Goal: Transaction & Acquisition: Obtain resource

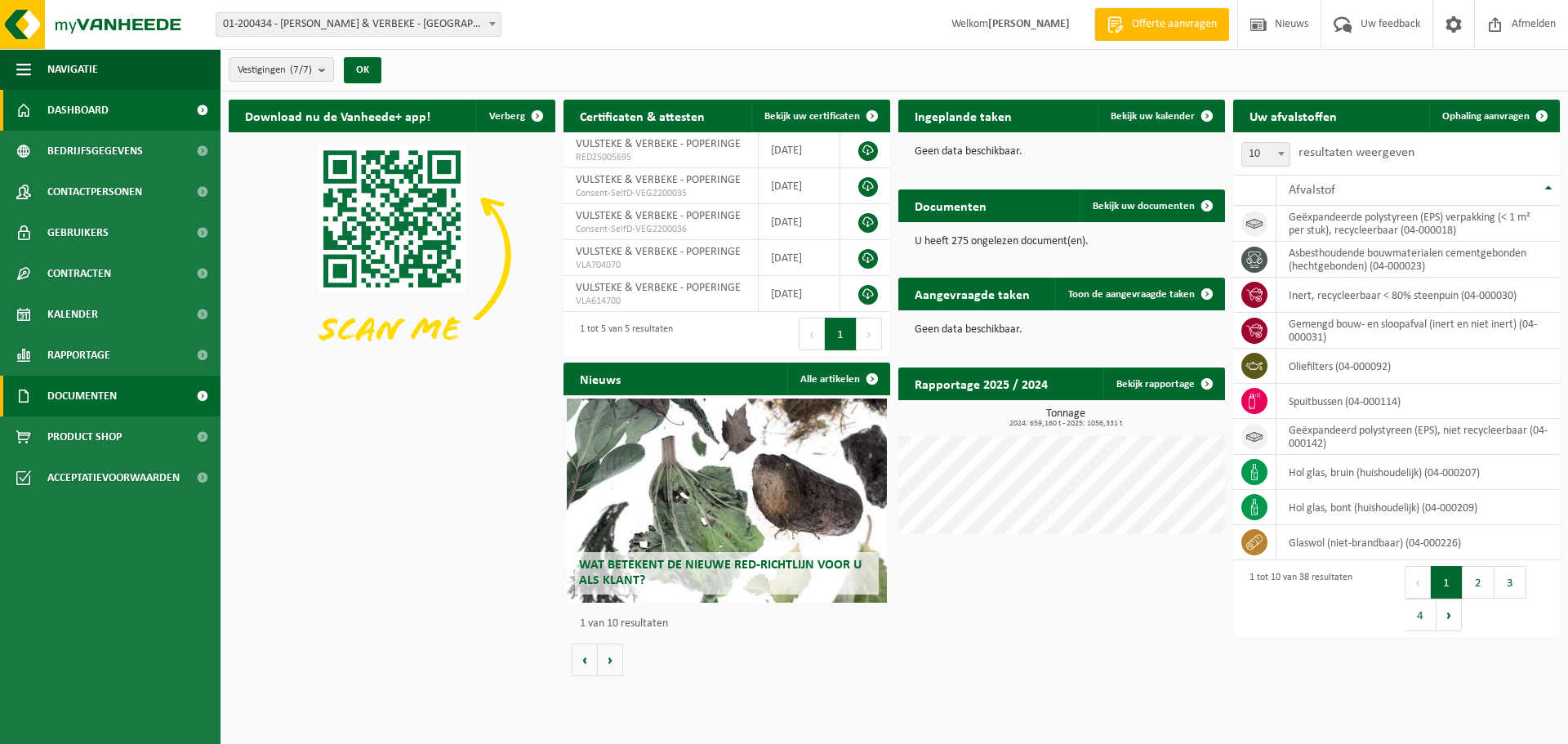
click at [58, 394] on span "Documenten" at bounding box center [81, 396] width 69 height 41
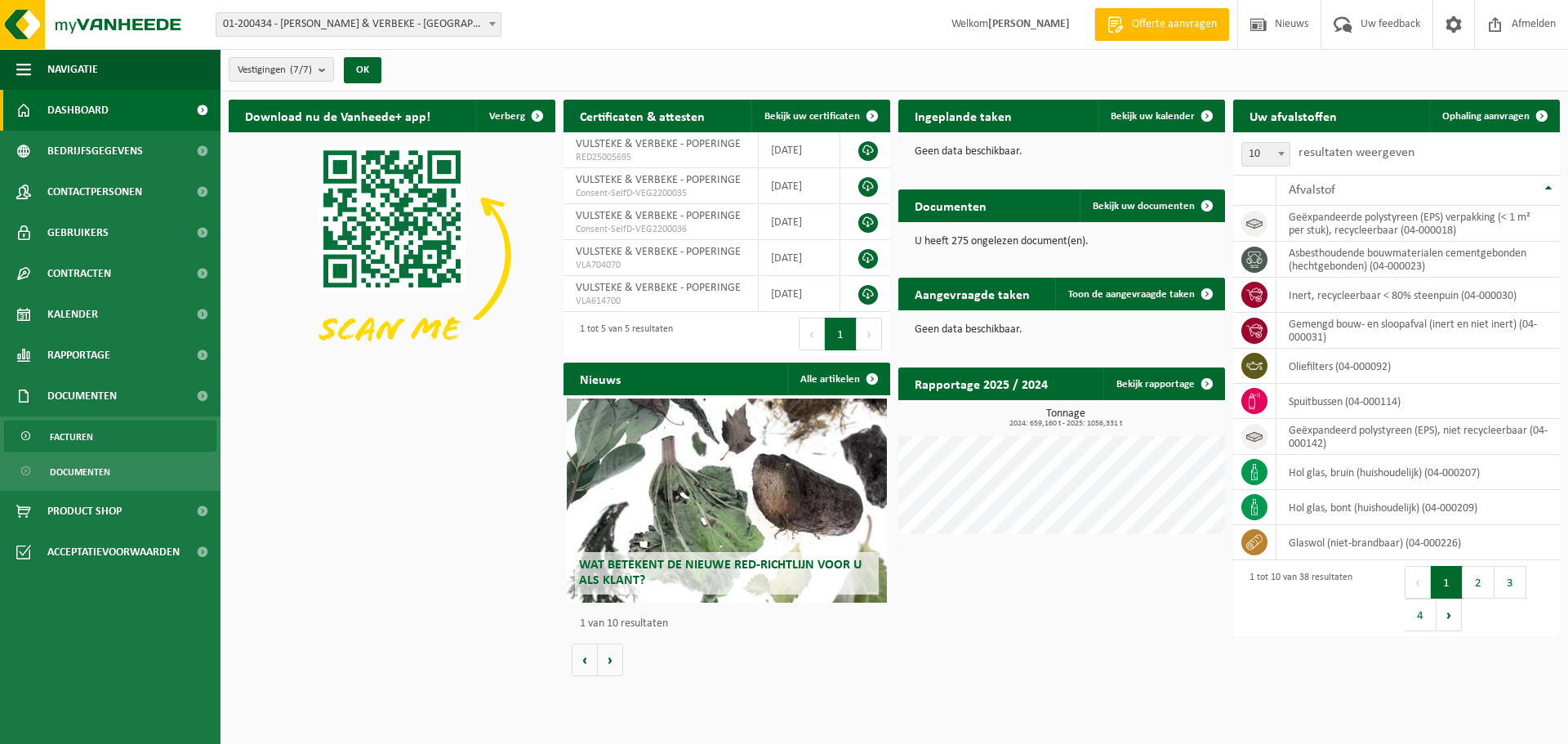
click at [80, 439] on span "Facturen" at bounding box center [71, 437] width 43 height 31
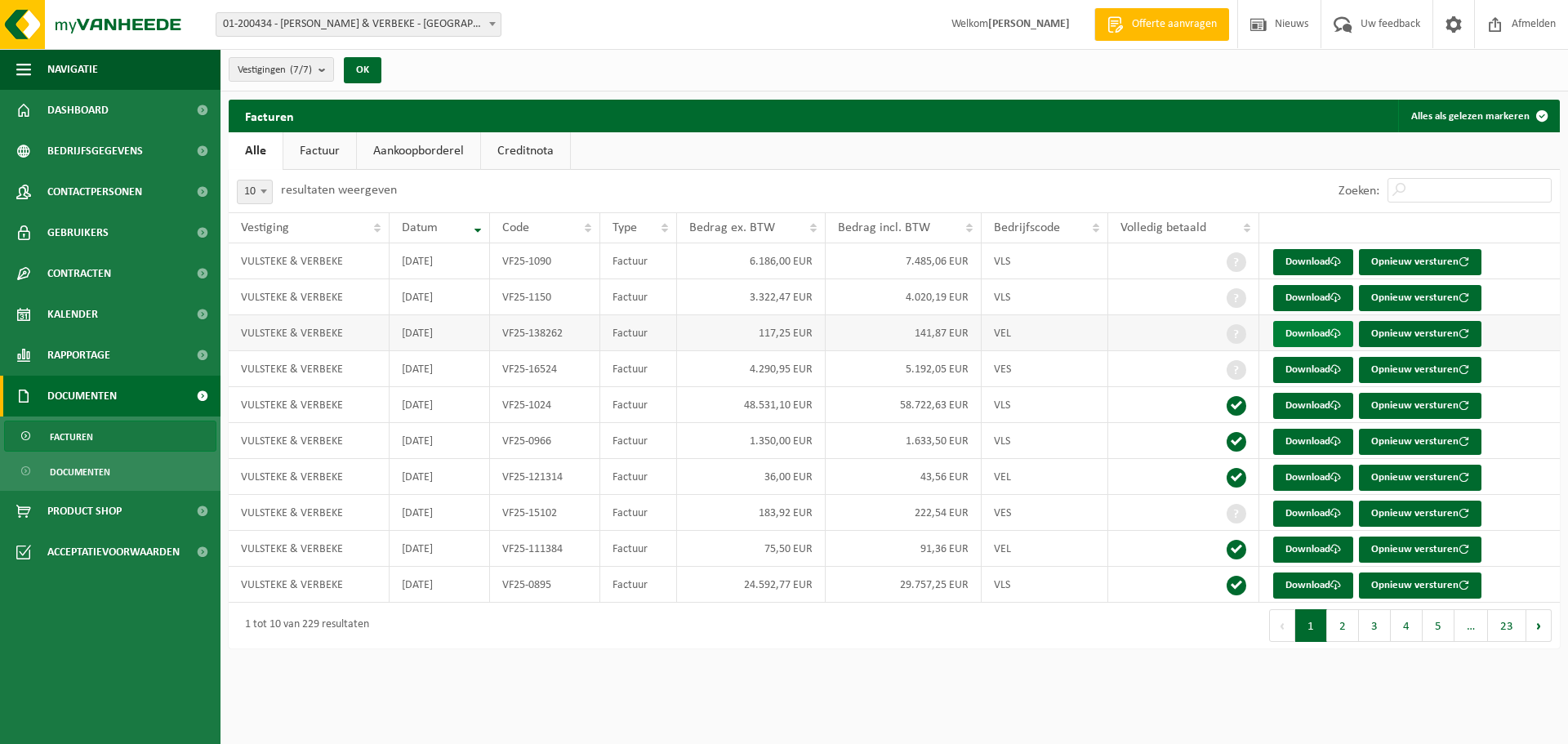
click at [1302, 337] on link "Download" at bounding box center [1313, 334] width 80 height 27
click at [1310, 479] on link "Download" at bounding box center [1313, 478] width 80 height 27
click at [1321, 337] on link "Download" at bounding box center [1313, 334] width 80 height 27
click at [1309, 295] on link "Download" at bounding box center [1313, 298] width 80 height 27
click at [1315, 254] on link "Download" at bounding box center [1313, 262] width 80 height 27
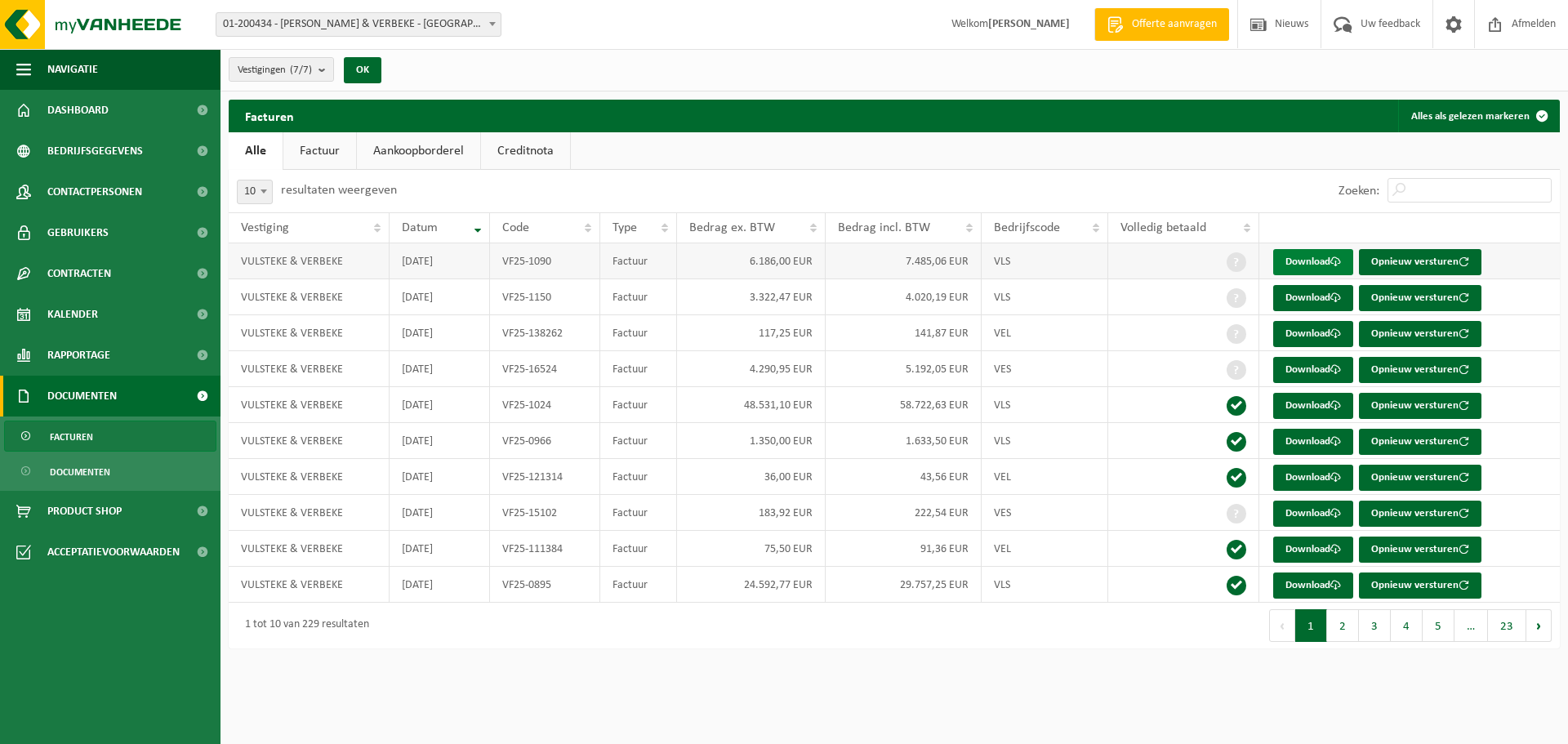
click at [1294, 253] on link "Download" at bounding box center [1313, 262] width 80 height 27
click at [106, 508] on span "Product Shop" at bounding box center [84, 511] width 74 height 41
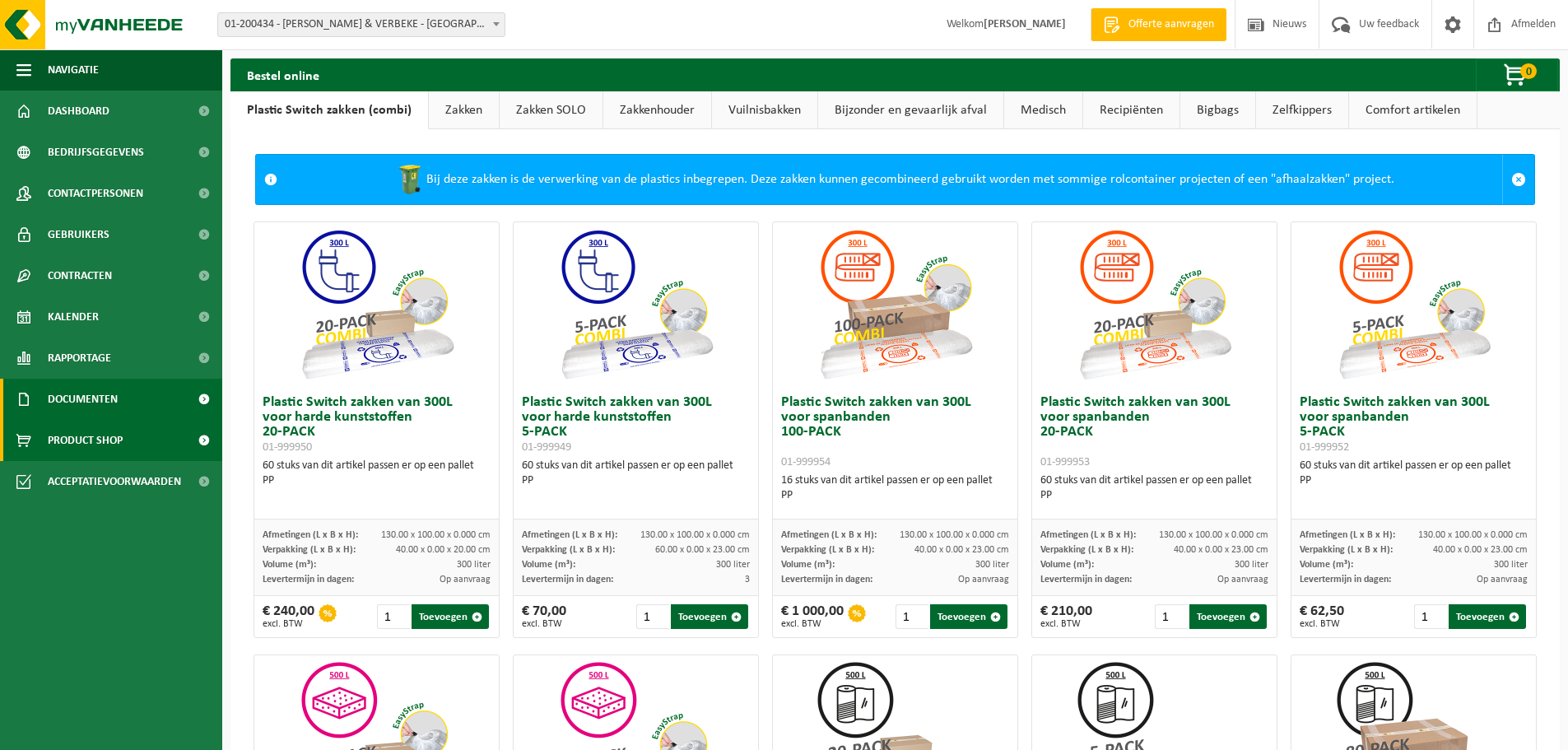
click at [90, 406] on span "Documenten" at bounding box center [82, 399] width 70 height 41
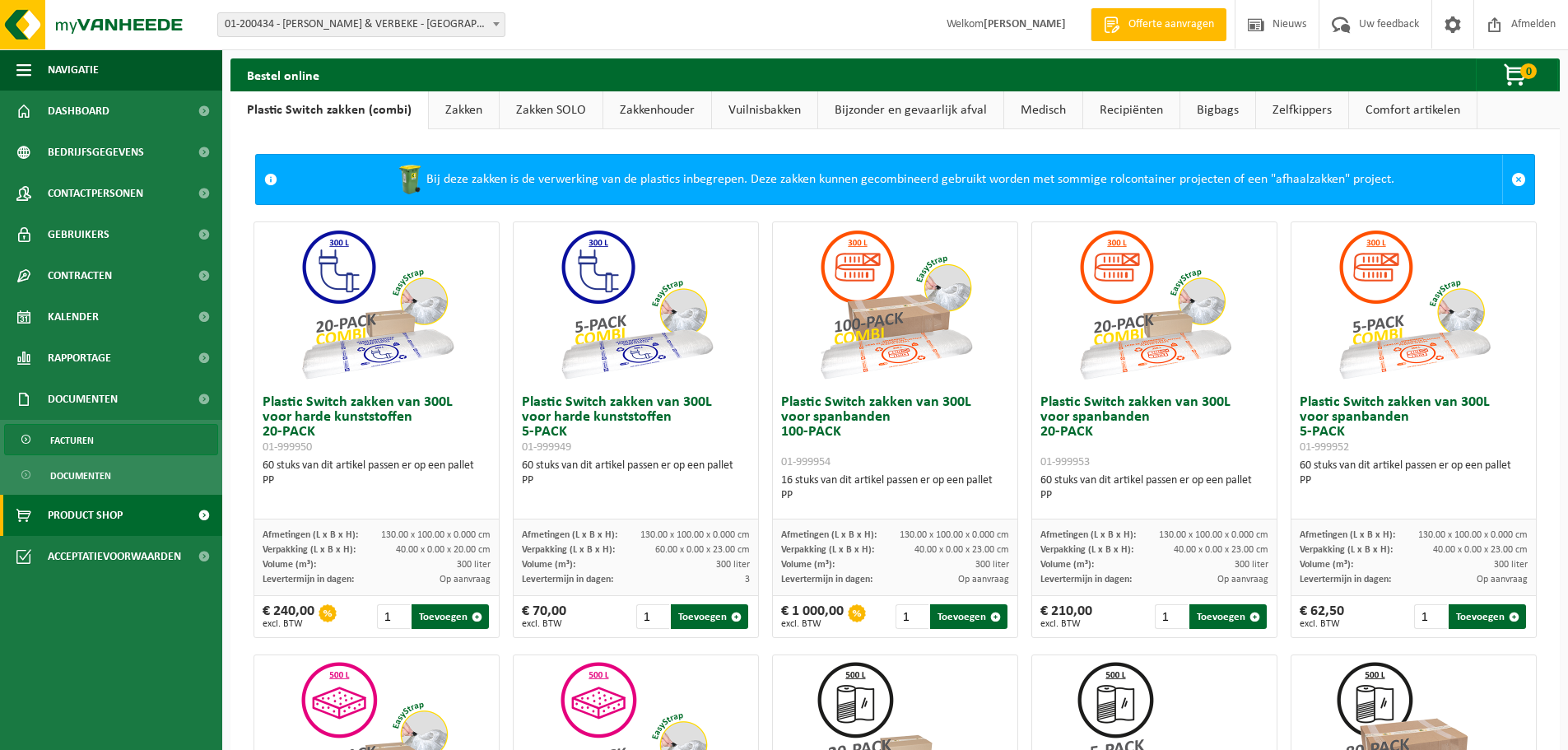
click at [90, 434] on span "Facturen" at bounding box center [71, 440] width 44 height 31
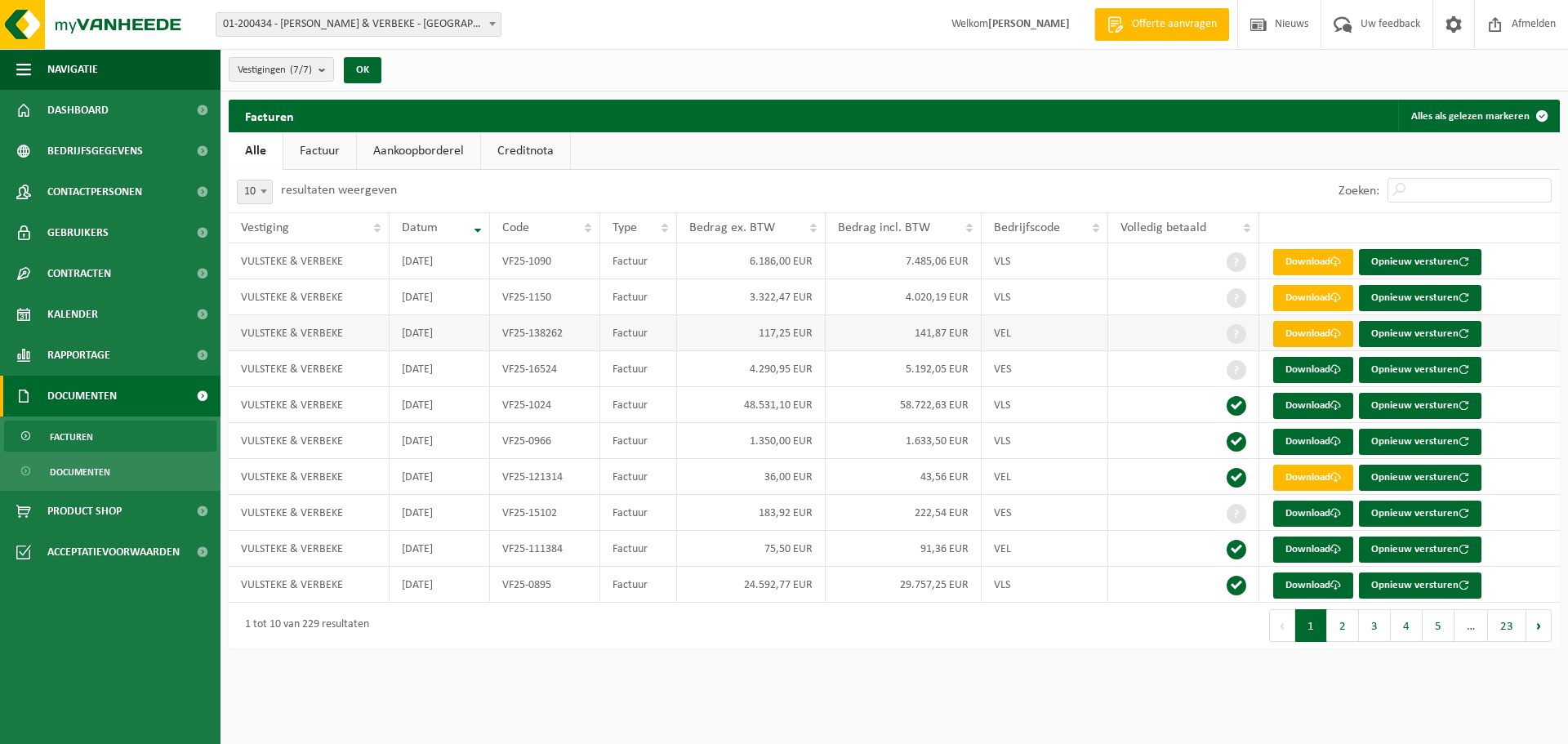
click at [1295, 335] on link "Download" at bounding box center [1313, 334] width 80 height 27
click at [1302, 541] on link "Download" at bounding box center [1313, 550] width 80 height 27
